Goal: Task Accomplishment & Management: Manage account settings

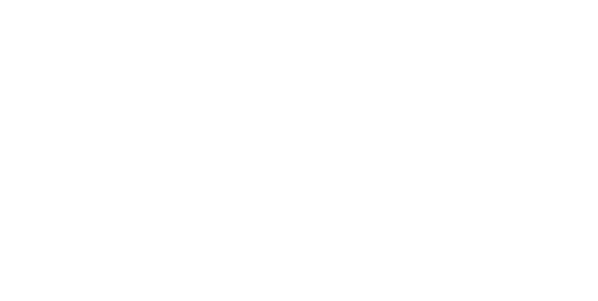
type input "**********"
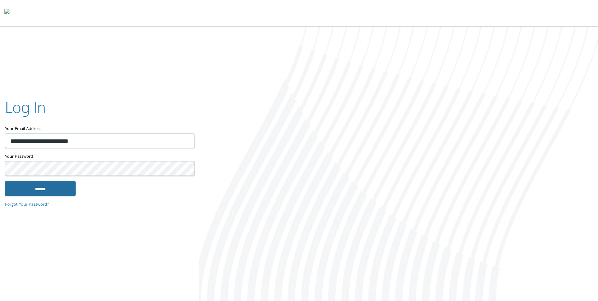
click at [44, 192] on input "******" at bounding box center [40, 188] width 71 height 15
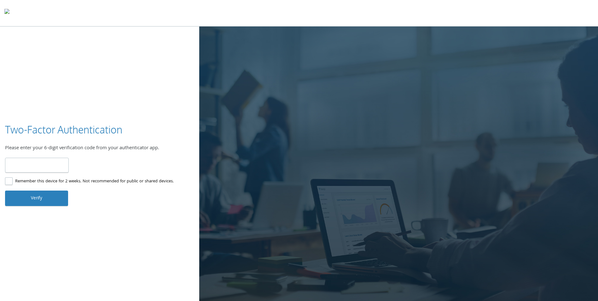
type input "******"
click at [55, 200] on button "Verify" at bounding box center [36, 197] width 63 height 15
